Goal: Entertainment & Leisure: Consume media (video, audio)

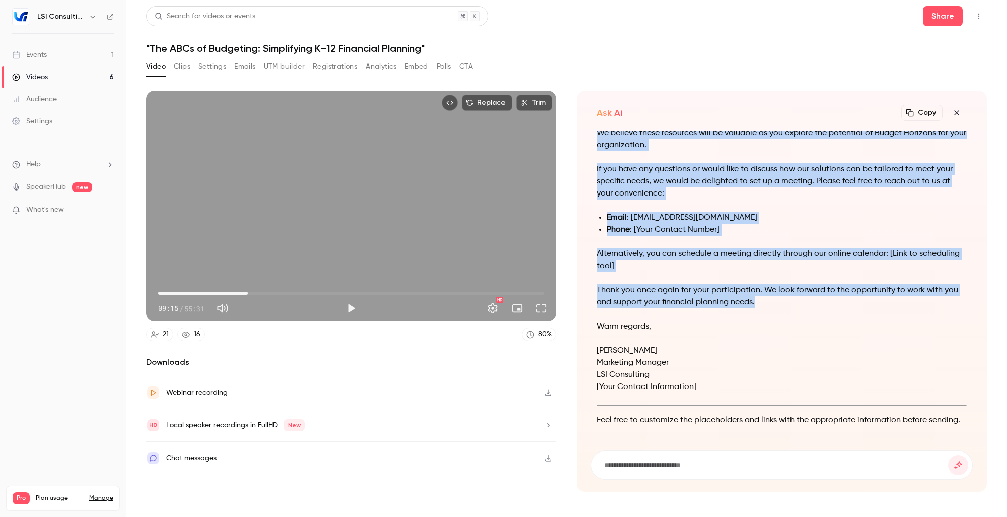
scroll to position [-218, 0]
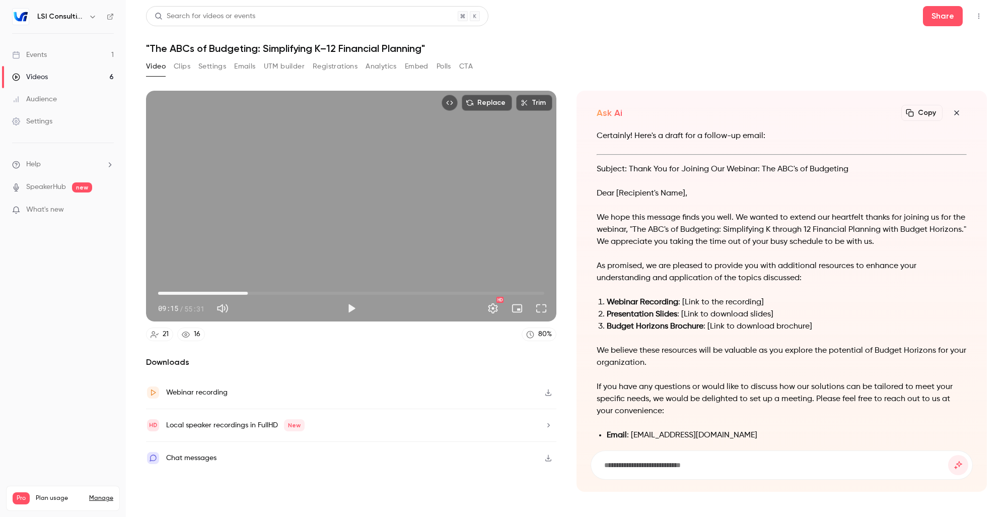
click at [576, 68] on div "Video Clips Settings Emails UTM builder Registrations Analytics Embed Polls CTA" at bounding box center [566, 68] width 841 height 20
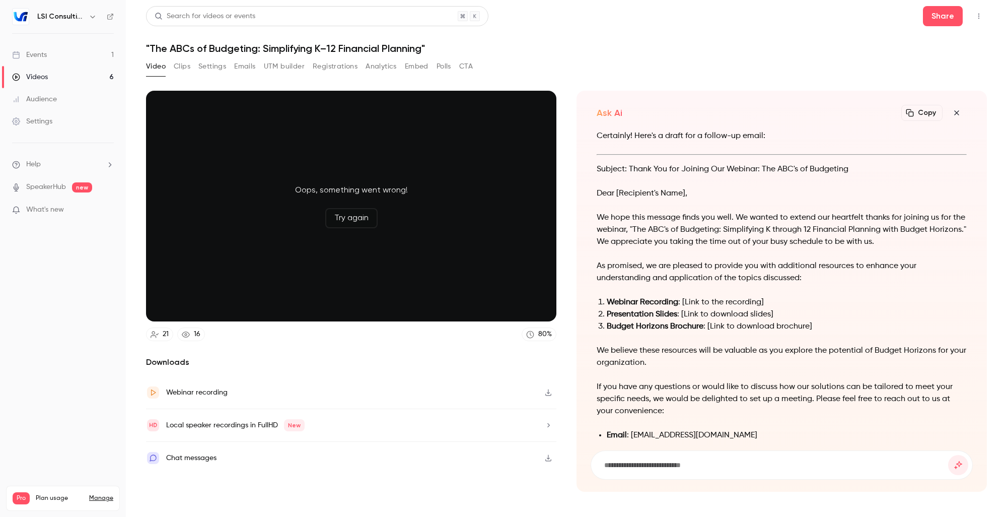
drag, startPoint x: 224, startPoint y: 291, endPoint x: 240, endPoint y: 294, distance: 16.8
click at [353, 219] on button "Try again" at bounding box center [351, 218] width 52 height 20
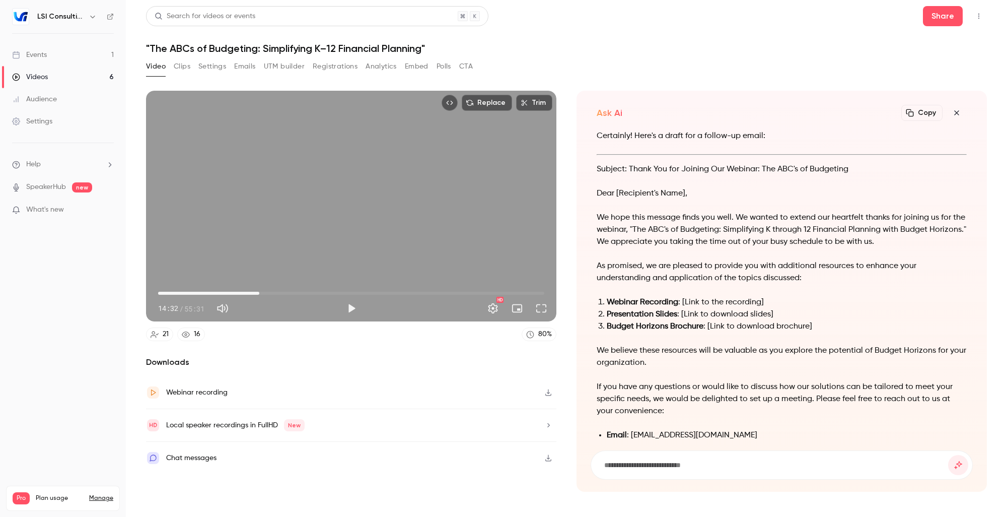
drag, startPoint x: 159, startPoint y: 292, endPoint x: 259, endPoint y: 299, distance: 101.0
click at [259, 295] on span "14:32" at bounding box center [259, 293] width 3 height 3
drag, startPoint x: 259, startPoint y: 292, endPoint x: 195, endPoint y: 291, distance: 64.0
click at [195, 292] on span "05:21" at bounding box center [195, 293] width 3 height 3
drag, startPoint x: 195, startPoint y: 291, endPoint x: 186, endPoint y: 291, distance: 9.6
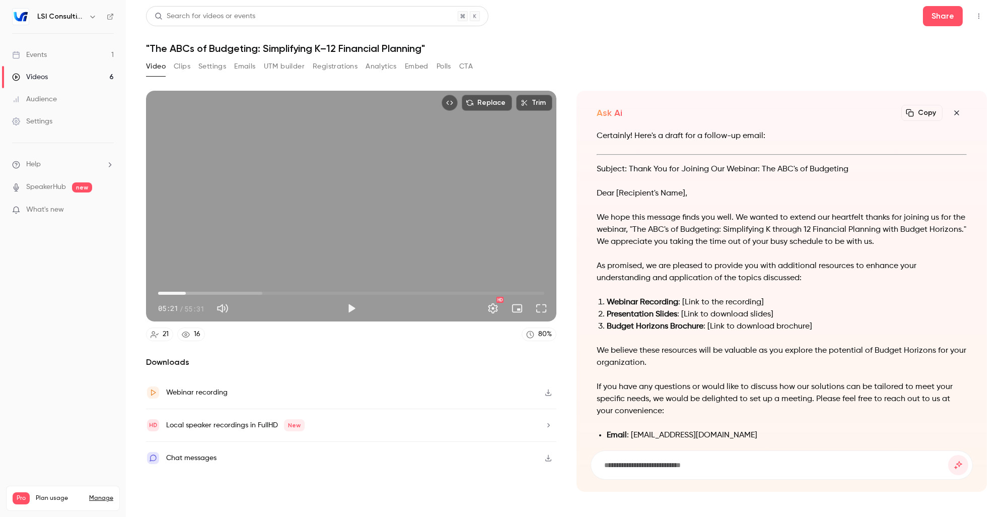
click at [186, 292] on span "03:58" at bounding box center [185, 293] width 3 height 3
click at [182, 292] on span "03:28" at bounding box center [182, 293] width 3 height 3
type input "*****"
drag, startPoint x: 182, startPoint y: 290, endPoint x: 218, endPoint y: 291, distance: 35.3
click at [218, 292] on span "08:32" at bounding box center [217, 293] width 3 height 3
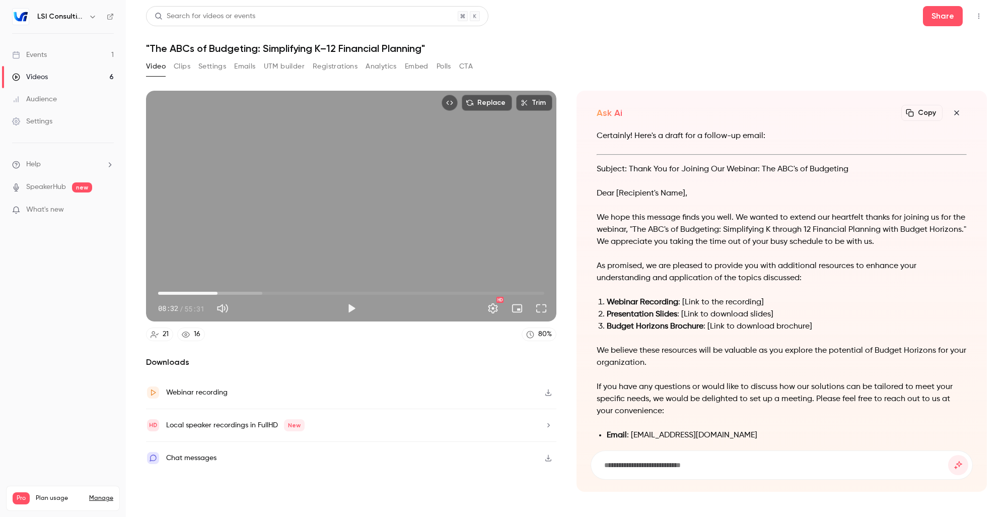
click at [816, 177] on div "Certainly! Here's a draft for a follow-up email: Subject: Thank You for Joining…" at bounding box center [782, 393] width 370 height 526
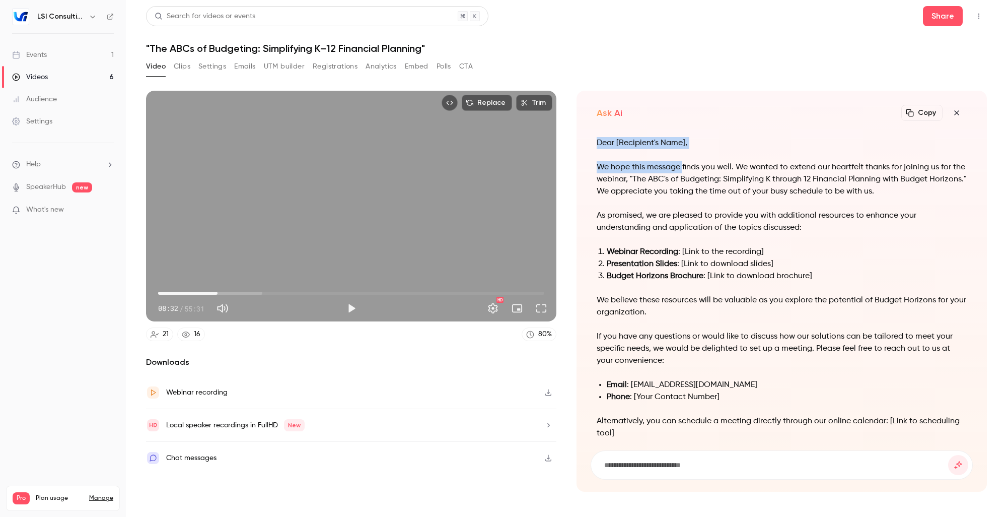
drag, startPoint x: 855, startPoint y: 172, endPoint x: 682, endPoint y: 169, distance: 172.8
click at [682, 169] on div "Certainly! Here's a draft for a follow-up email: Subject: Thank You for Joining…" at bounding box center [782, 343] width 370 height 526
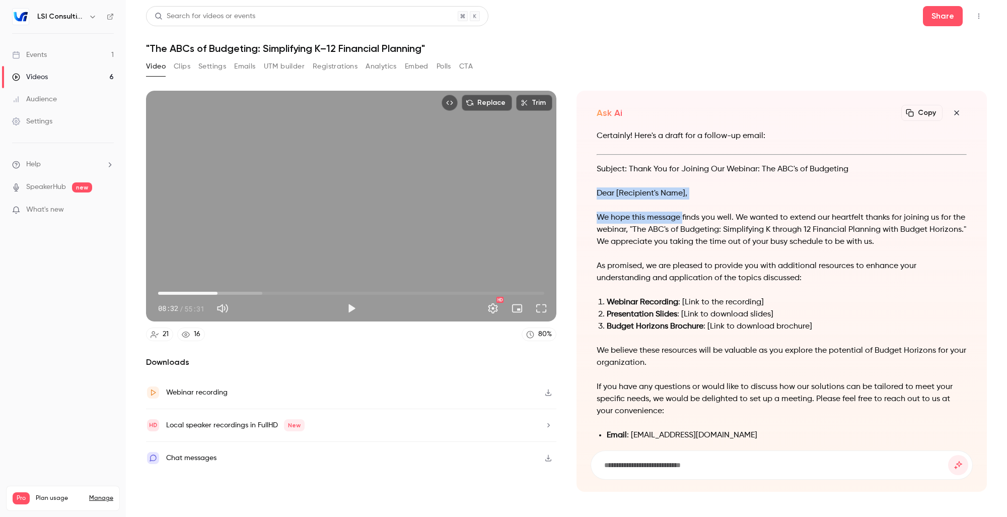
click at [878, 181] on div "Certainly! Here's a draft for a follow-up email: Subject: Thank You for Joining…" at bounding box center [782, 393] width 370 height 526
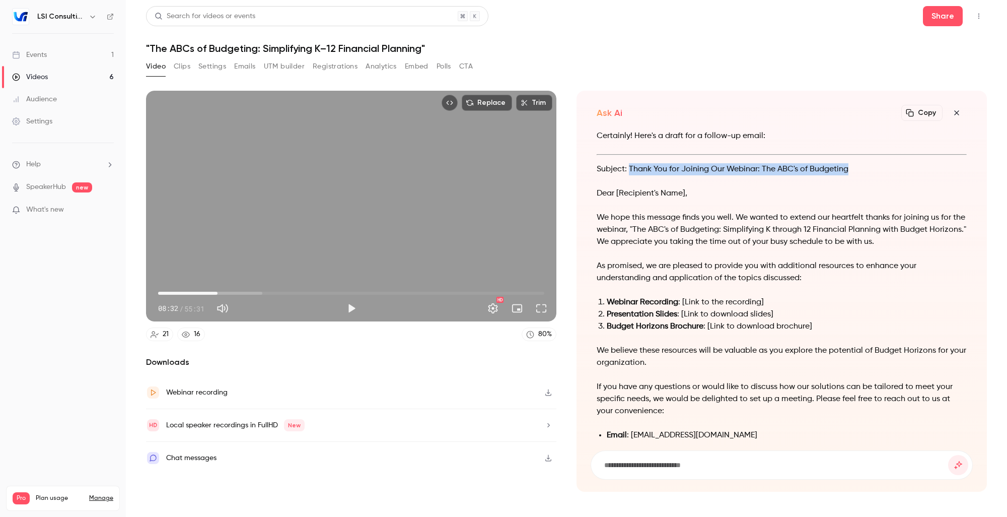
drag, startPoint x: 851, startPoint y: 172, endPoint x: 630, endPoint y: 170, distance: 221.6
click at [630, 170] on p "Subject: Thank You for Joining Our Webinar: The ABC's of Budgeting" at bounding box center [782, 169] width 370 height 12
copy p "Thank You for Joining Our Webinar: The ABC's of Budgeting"
